Goal: Information Seeking & Learning: Learn about a topic

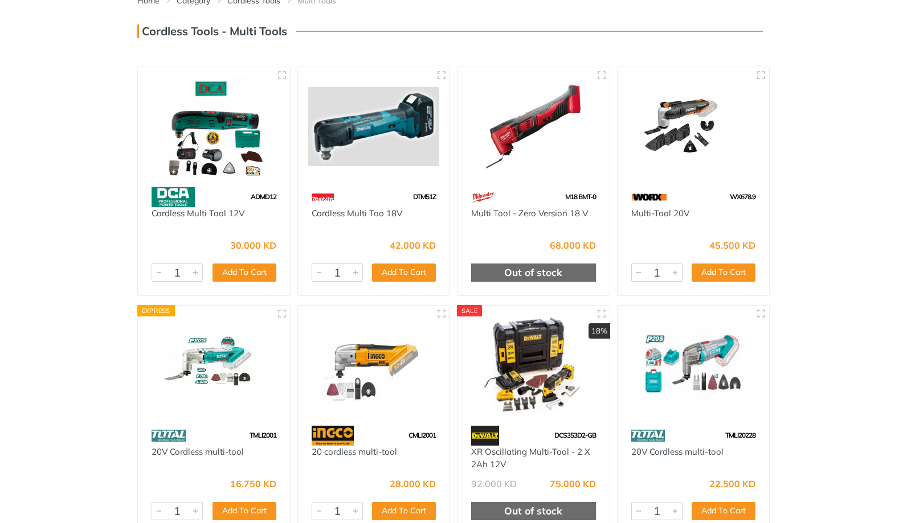
scroll to position [163, 0]
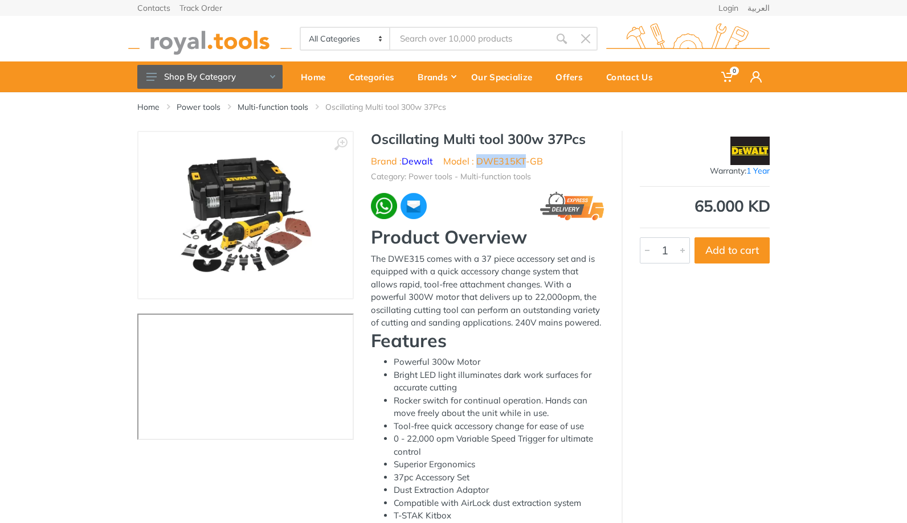
drag, startPoint x: 478, startPoint y: 159, endPoint x: 527, endPoint y: 162, distance: 49.1
click at [527, 162] on li "Model : DWE315KT-GB" at bounding box center [493, 161] width 100 height 14
copy li "DWE315KT"
click at [296, 250] on img at bounding box center [246, 216] width 144 height 144
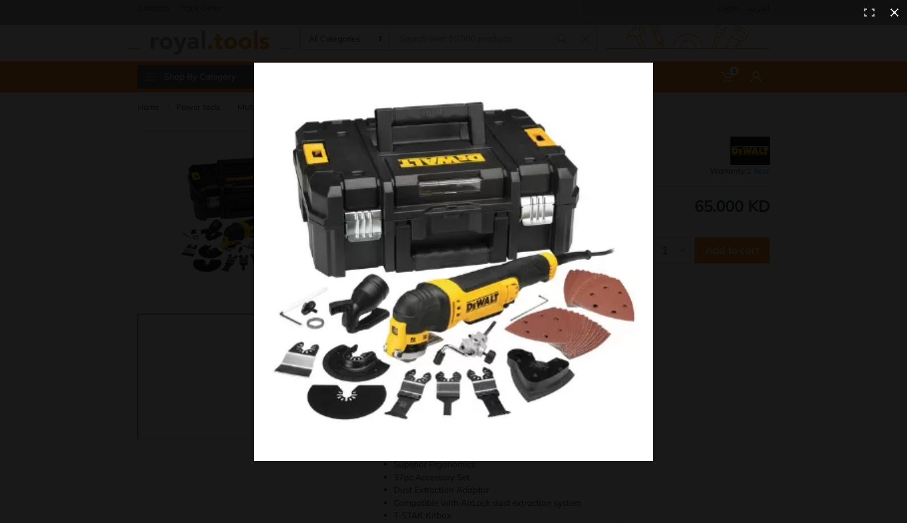
click at [889, 14] on button at bounding box center [894, 12] width 25 height 25
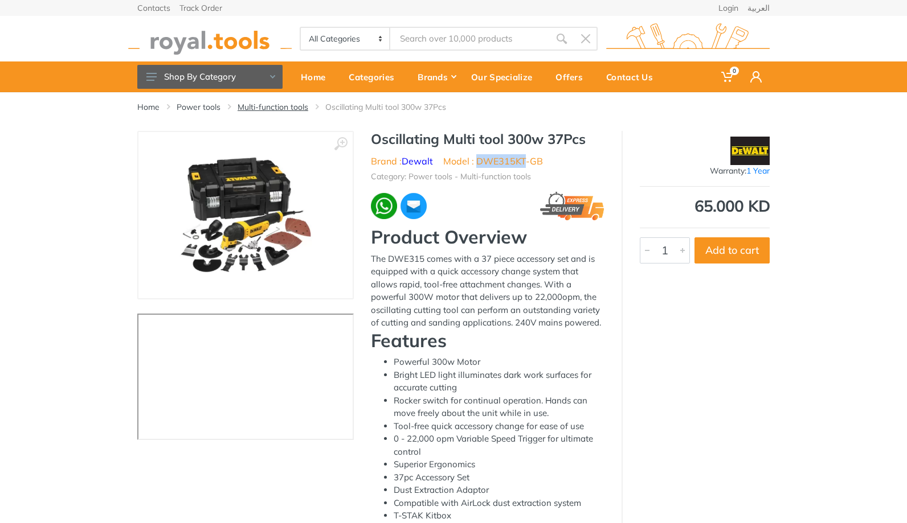
click at [292, 108] on link "Multi-function tools" at bounding box center [272, 106] width 71 height 11
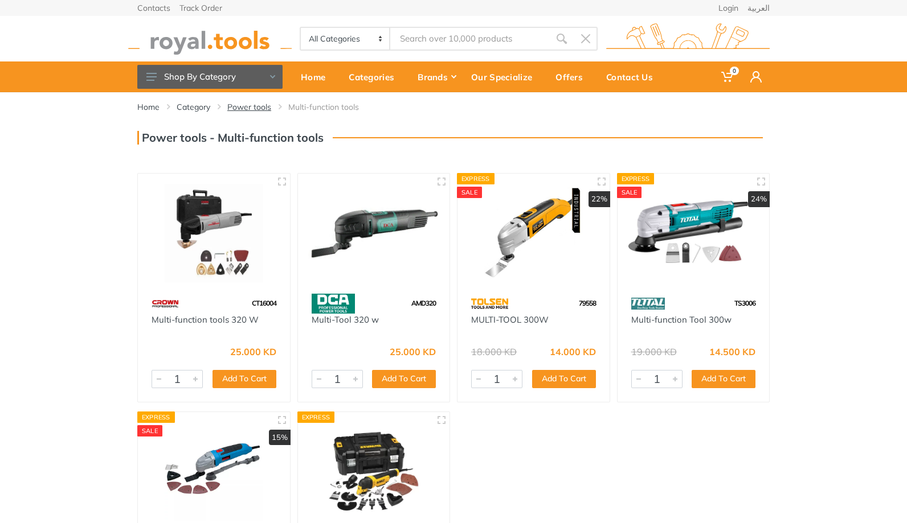
click at [250, 107] on link "Power tools" at bounding box center [249, 106] width 44 height 11
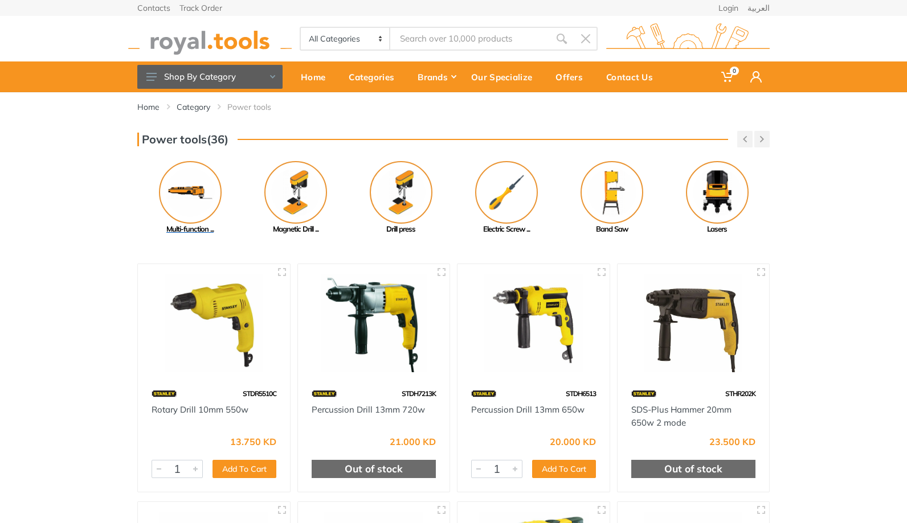
click at [178, 188] on img at bounding box center [190, 192] width 63 height 63
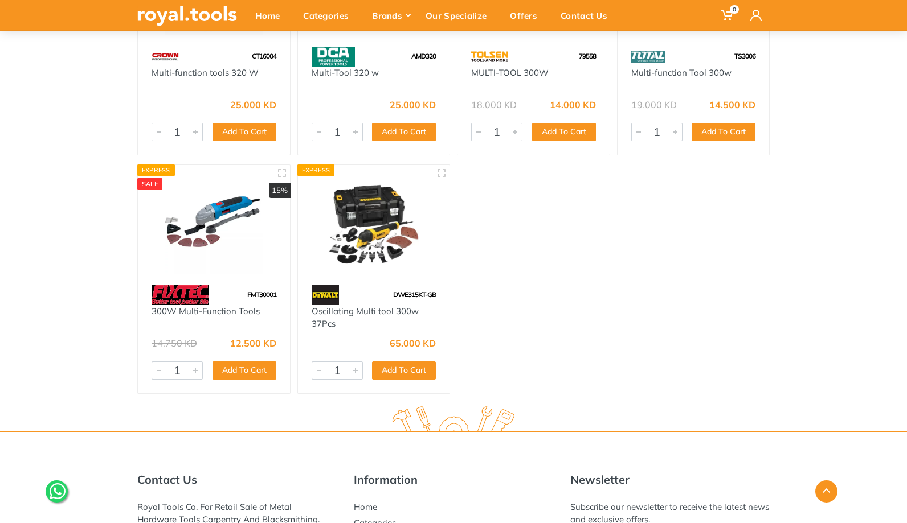
scroll to position [412, 0]
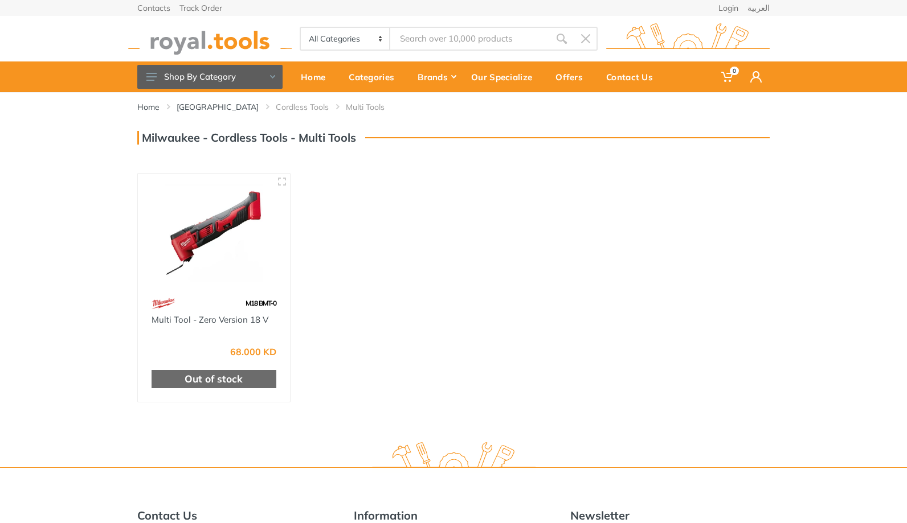
click at [239, 232] on img at bounding box center [214, 233] width 132 height 99
